Goal: Transaction & Acquisition: Purchase product/service

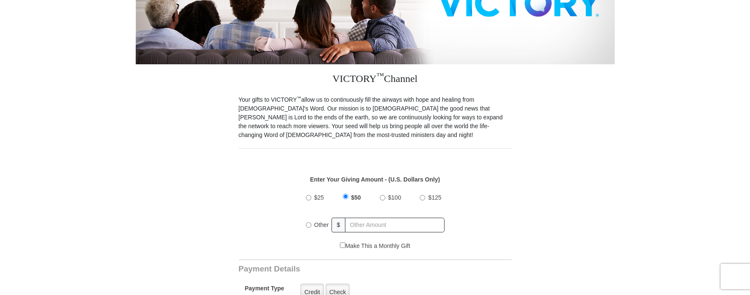
scroll to position [210, 0]
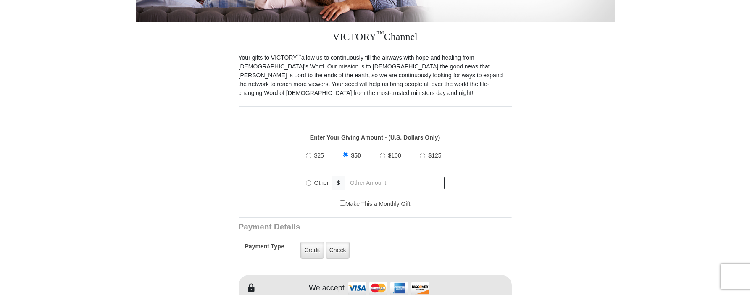
click at [307, 180] on input "Other" at bounding box center [308, 182] width 5 height 5
radio input "true"
type input "75.00"
click at [248, 165] on div "$25 $50 $100 $125 Other $ 75.00" at bounding box center [375, 172] width 264 height 55
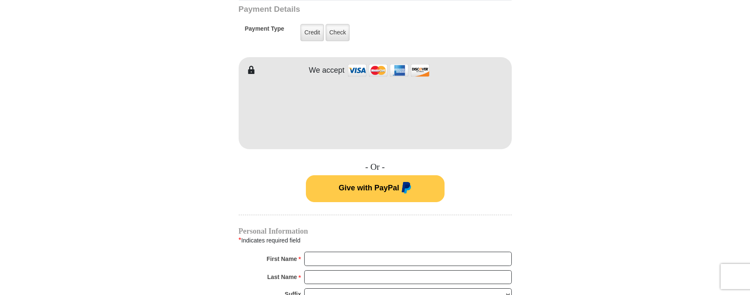
scroll to position [462, 0]
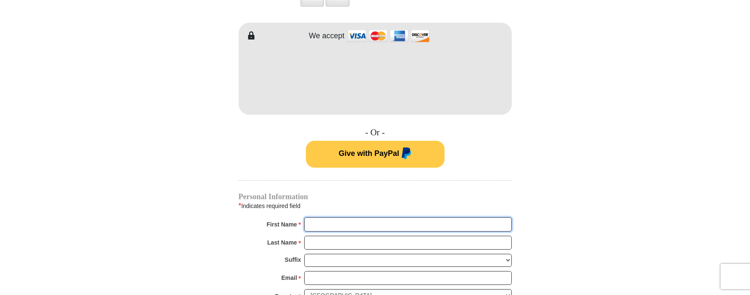
click at [337, 217] on input "First Name *" at bounding box center [408, 224] width 208 height 14
type input "[PERSON_NAME]"
type input "[EMAIL_ADDRESS][DOMAIN_NAME]"
type input "[STREET_ADDRESS]"
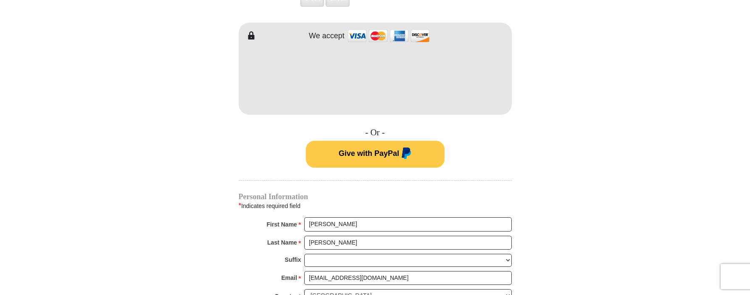
type input "Archdale"
select select "NC"
type input "27263"
type input "5129705306"
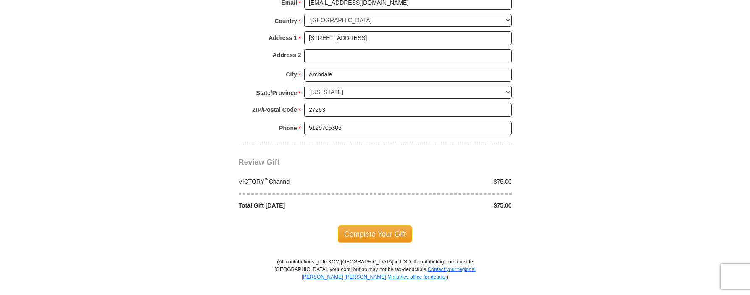
scroll to position [756, 0]
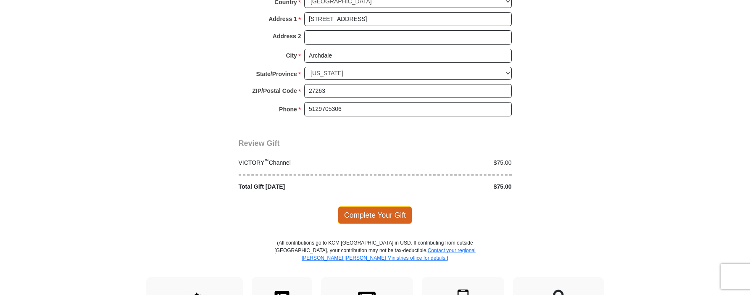
click at [398, 207] on span "Complete Your Gift" at bounding box center [375, 215] width 74 height 18
